Goal: Entertainment & Leisure: Consume media (video, audio)

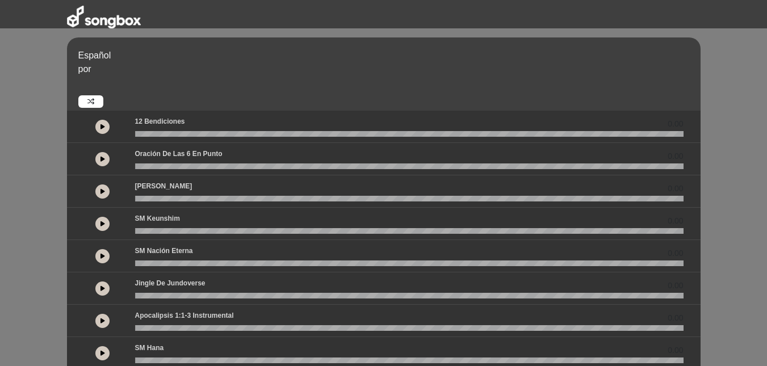
click at [101, 159] on icon at bounding box center [103, 159] width 5 height 6
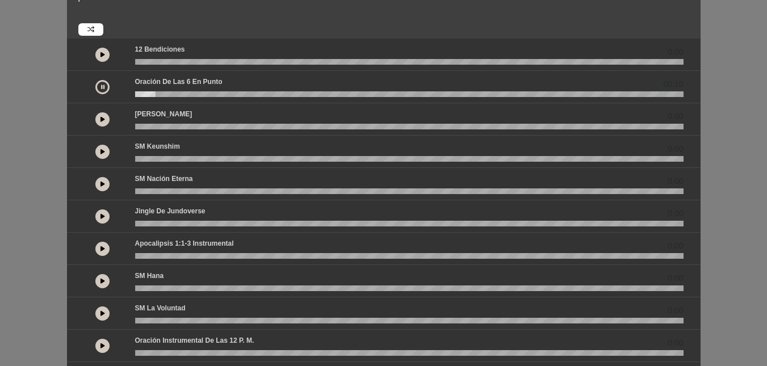
scroll to position [69, 0]
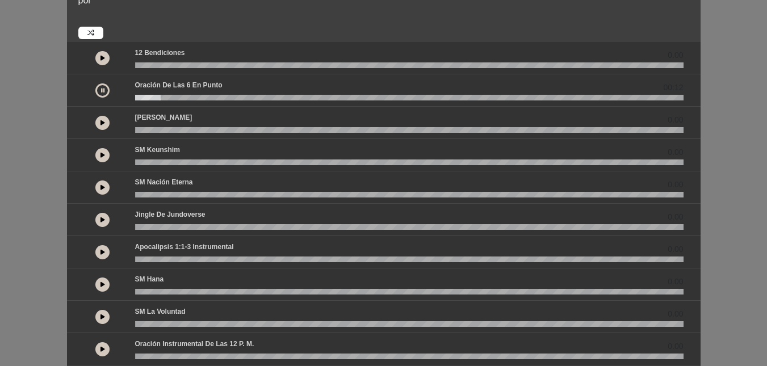
click at [105, 185] on button at bounding box center [102, 188] width 14 height 14
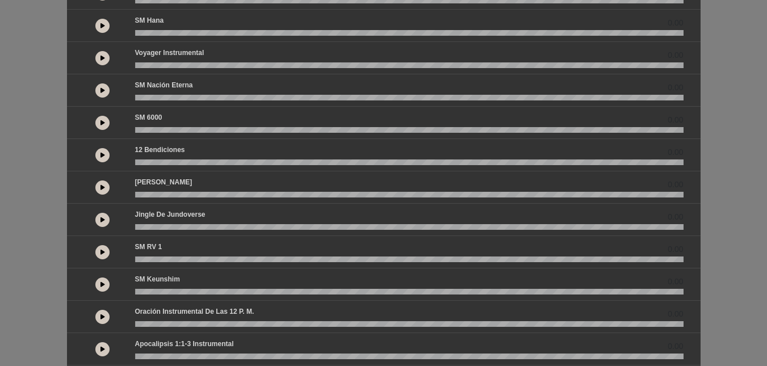
scroll to position [202, 0]
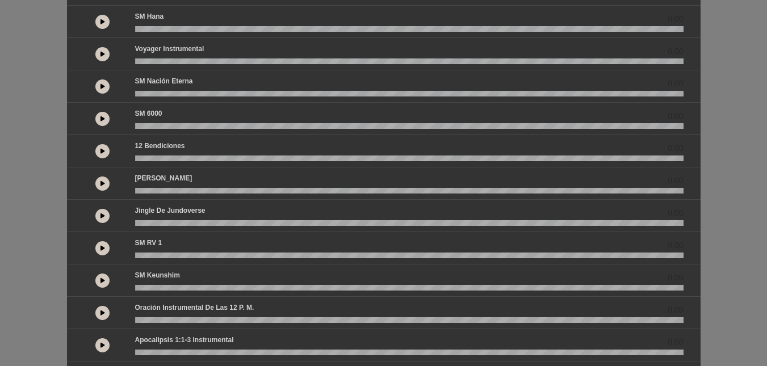
click at [103, 248] on icon at bounding box center [103, 248] width 5 height 6
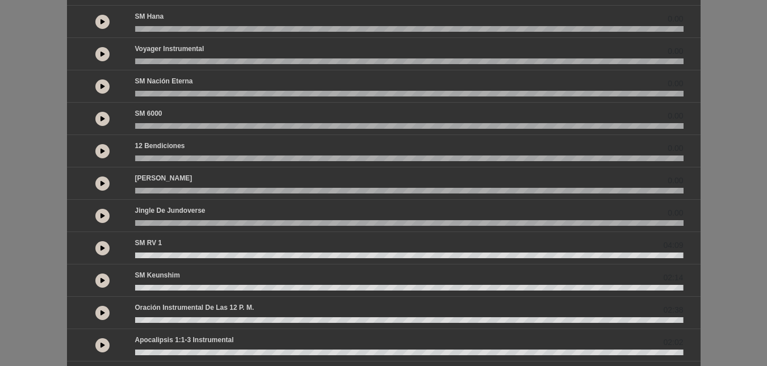
click at [107, 54] on button at bounding box center [102, 54] width 14 height 14
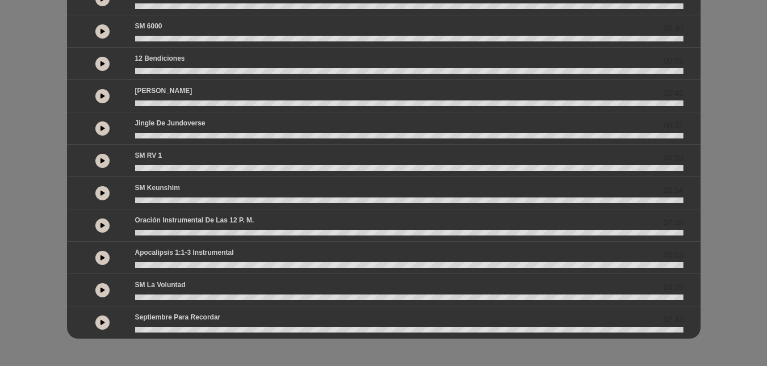
scroll to position [0, 0]
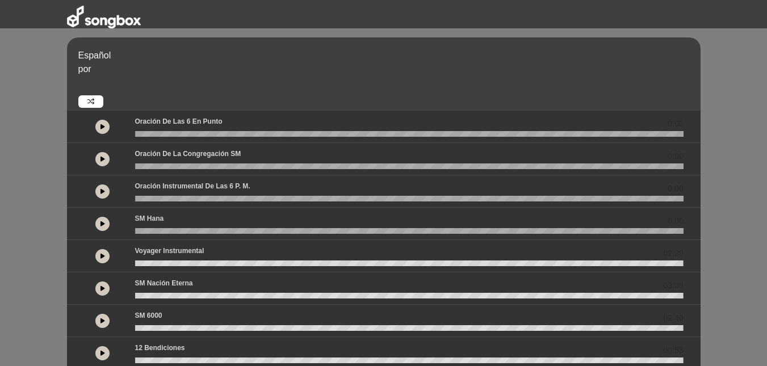
click at [103, 126] on icon at bounding box center [103, 127] width 5 height 6
